Goal: Navigation & Orientation: Find specific page/section

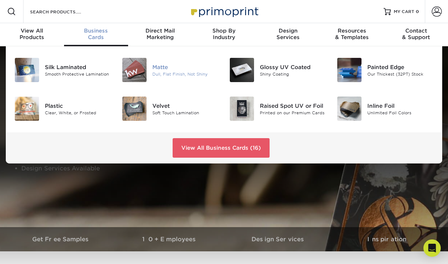
click at [142, 77] on img at bounding box center [134, 70] width 24 height 24
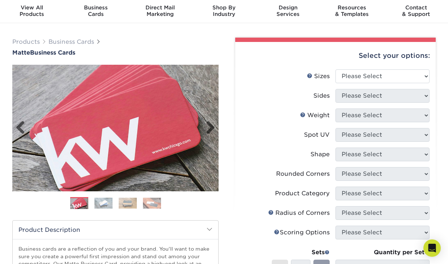
scroll to position [26, 0]
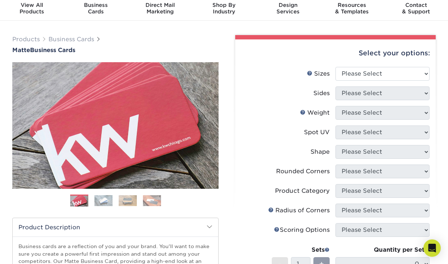
click at [105, 201] on img at bounding box center [104, 200] width 18 height 11
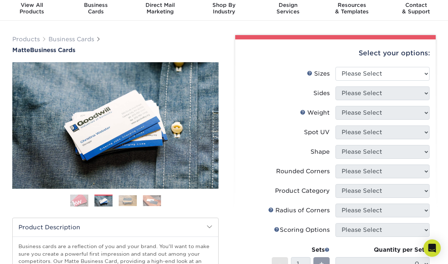
click at [120, 202] on img at bounding box center [128, 200] width 18 height 11
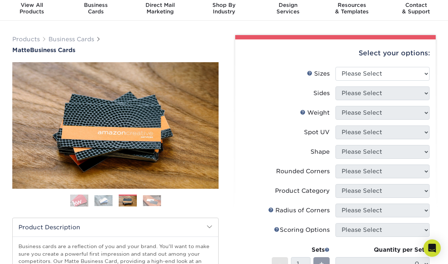
click at [145, 203] on img at bounding box center [152, 200] width 18 height 11
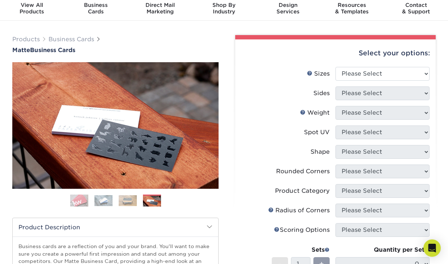
scroll to position [0, 0]
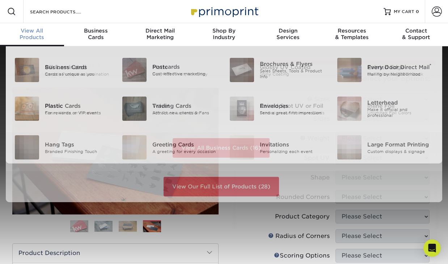
click at [42, 34] on div "View All Products" at bounding box center [32, 34] width 64 height 13
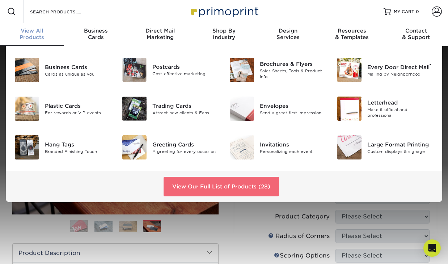
click at [231, 192] on link "View Our Full List of Products (28)" at bounding box center [222, 187] width 116 height 20
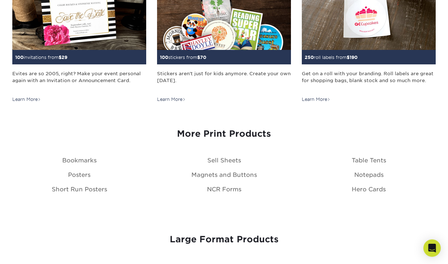
scroll to position [815, 0]
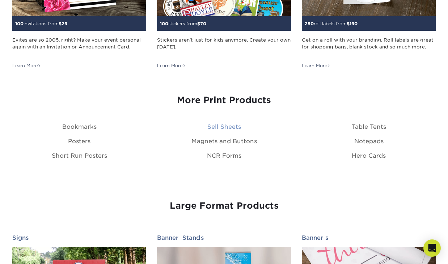
click at [225, 129] on link "Sell Sheets" at bounding box center [225, 127] width 34 height 7
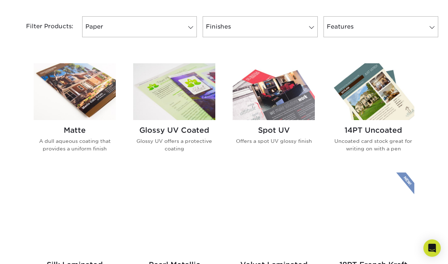
scroll to position [389, 0]
